Goal: Task Accomplishment & Management: Use online tool/utility

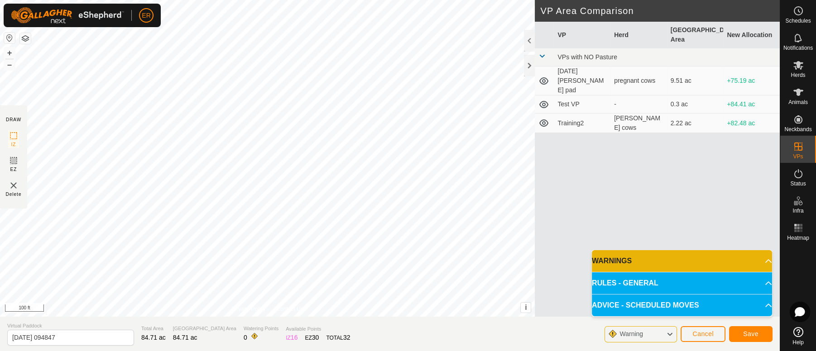
click at [0, 0] on html "ER Schedules Notifications Herds Animals Neckbands VPs Status Infra Heatmap Hel…" at bounding box center [408, 175] width 816 height 351
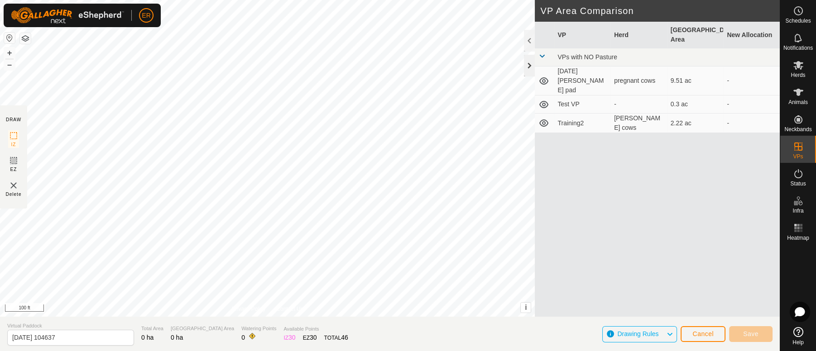
click at [530, 65] on div at bounding box center [529, 66] width 11 height 22
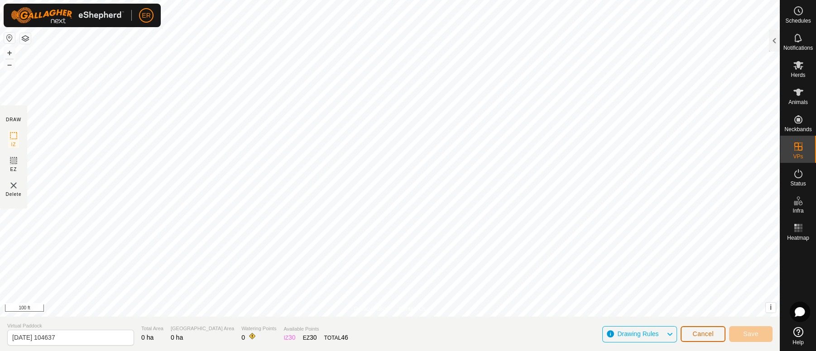
click at [703, 332] on span "Cancel" at bounding box center [702, 333] width 21 height 7
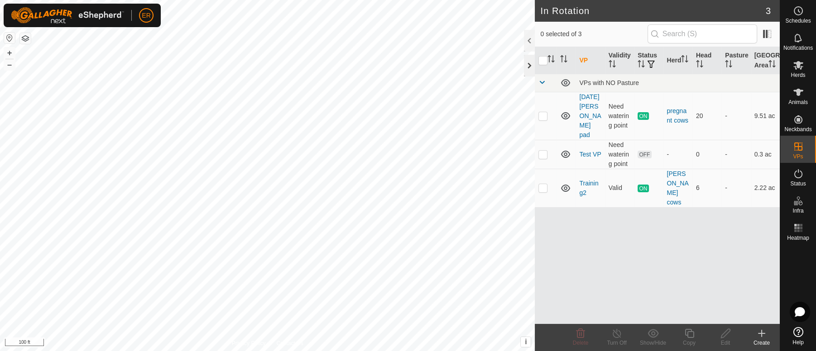
click at [527, 66] on div at bounding box center [529, 66] width 11 height 22
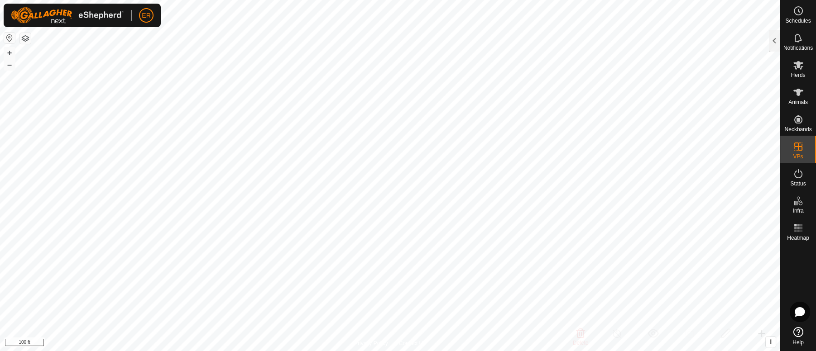
click at [0, 0] on html "ER Schedules Notifications Herds Animals Neckbands VPs Status Infra Heatmap Hel…" at bounding box center [408, 175] width 816 height 351
